Goal: Information Seeking & Learning: Understand process/instructions

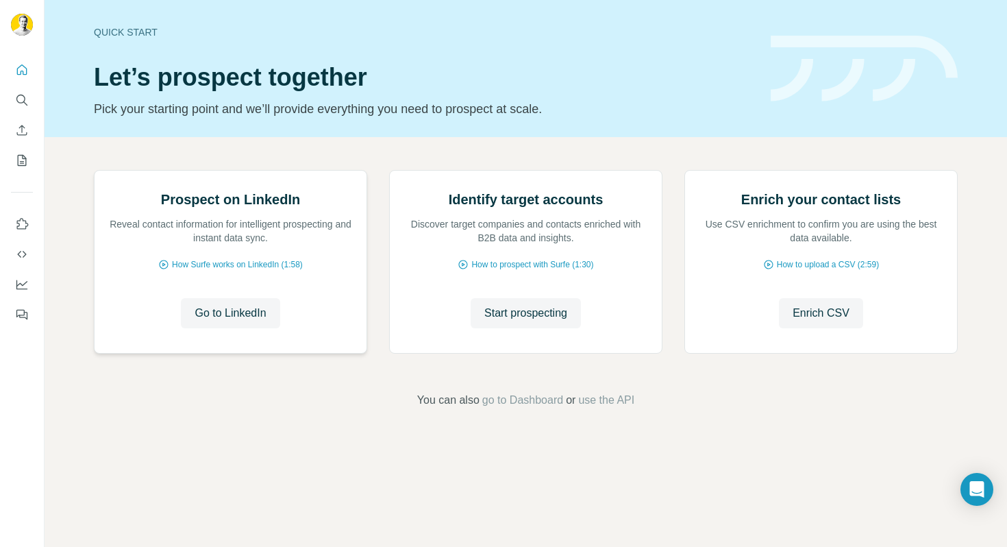
click at [94, 171] on img at bounding box center [94, 171] width 0 height 0
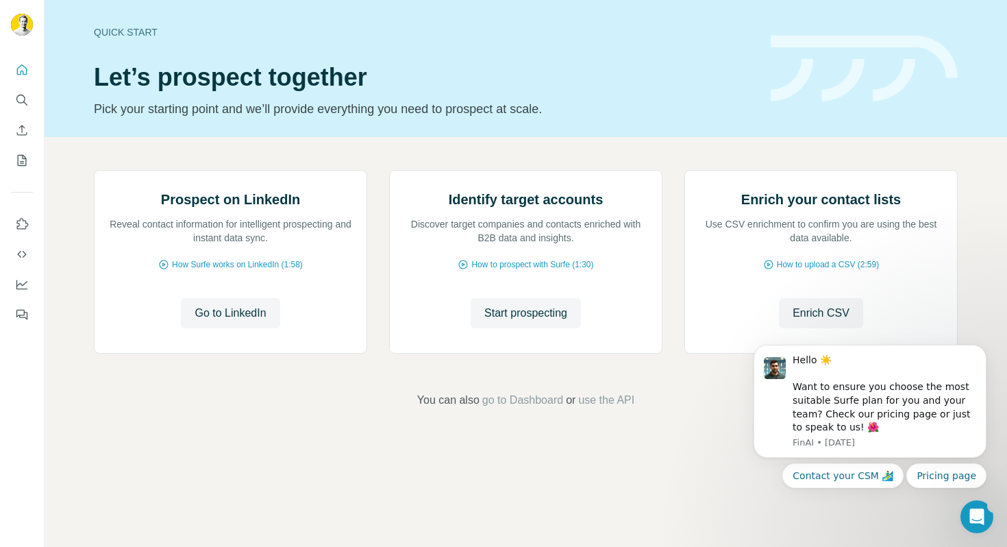
click at [974, 506] on icon "Open Intercom Messenger" at bounding box center [977, 516] width 23 height 23
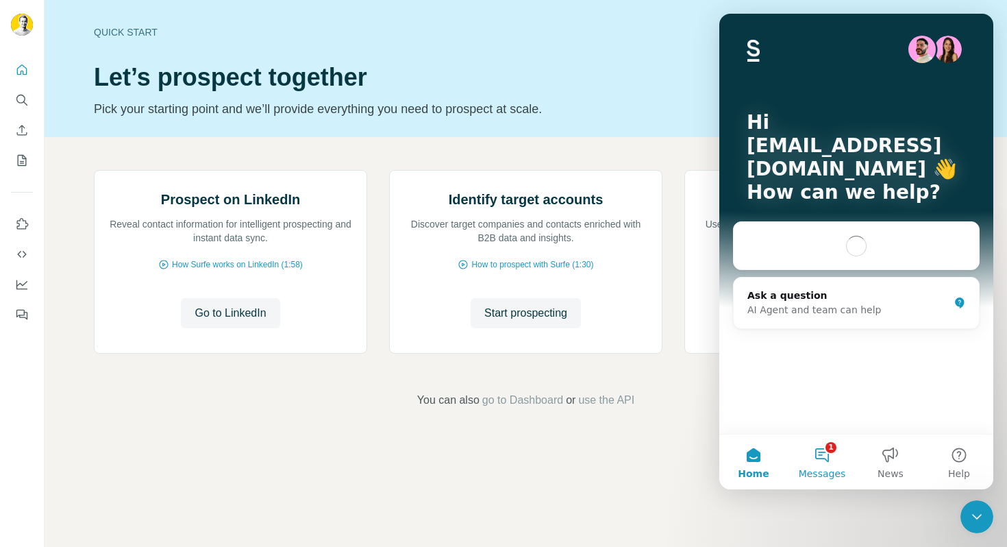
click at [820, 452] on button "1 Messages" at bounding box center [822, 461] width 68 height 55
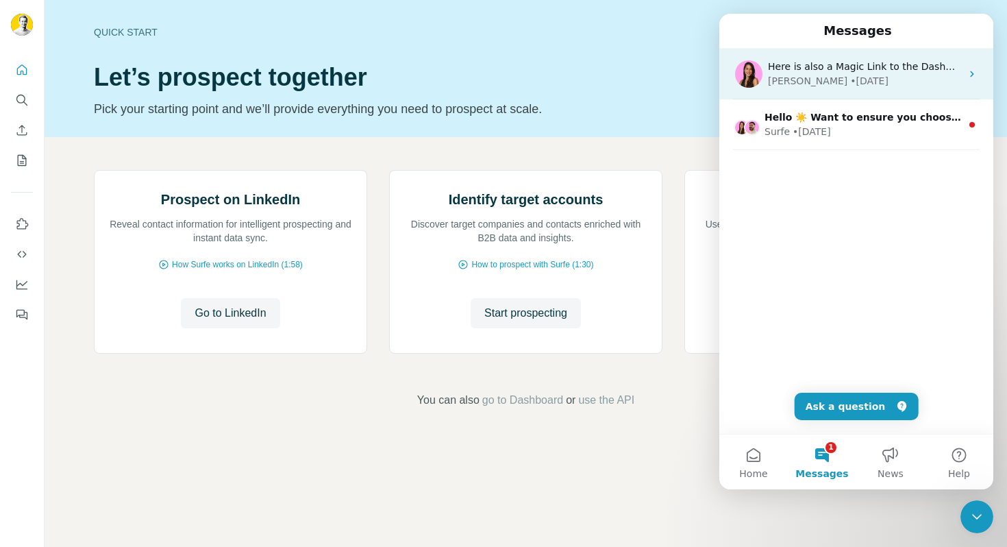
click at [905, 86] on div "[PERSON_NAME] • [DATE]" at bounding box center [864, 81] width 193 height 14
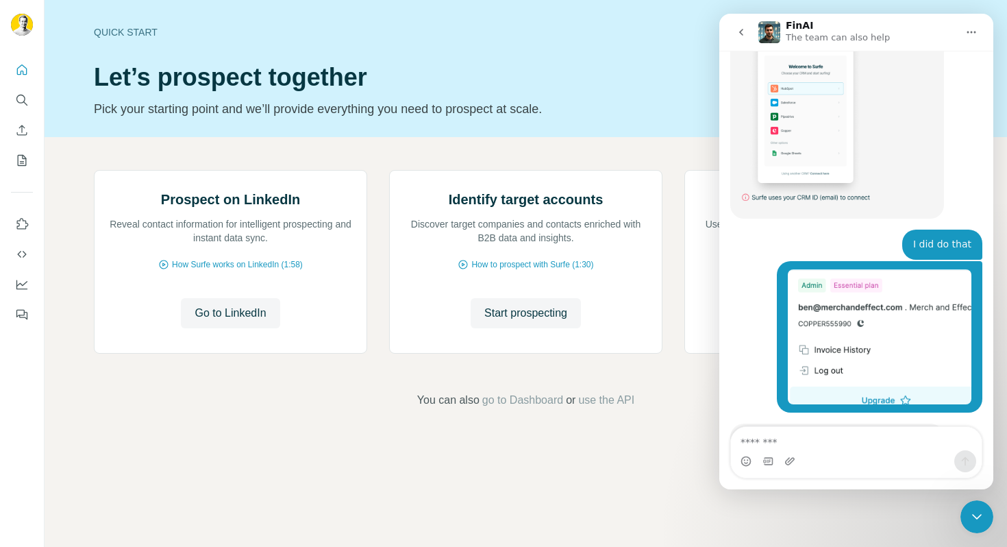
scroll to position [2265, 0]
click at [853, 496] on link "Here is also a Magic Link to the Dashboard with all the other team members" at bounding box center [823, 515] width 165 height 38
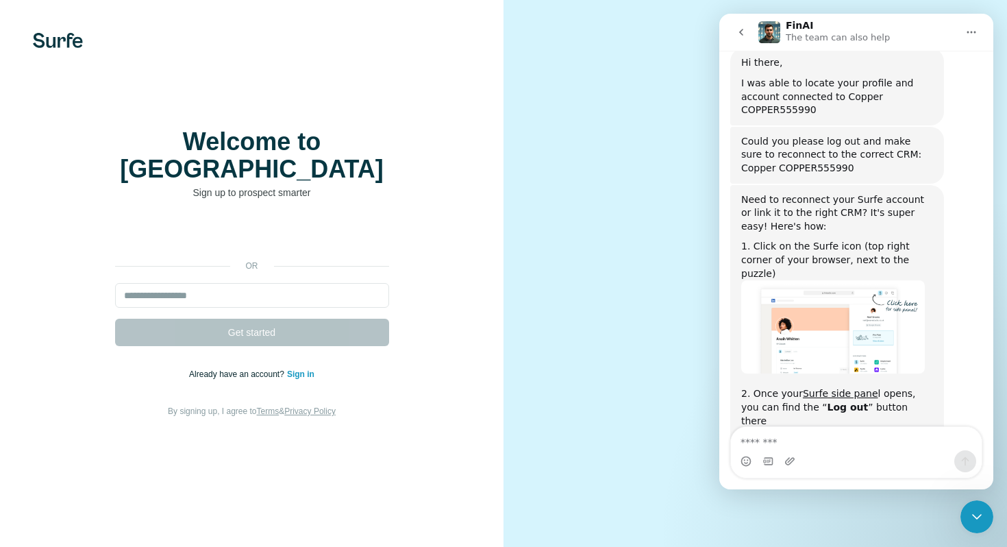
scroll to position [1655, 0]
